Goal: Browse casually

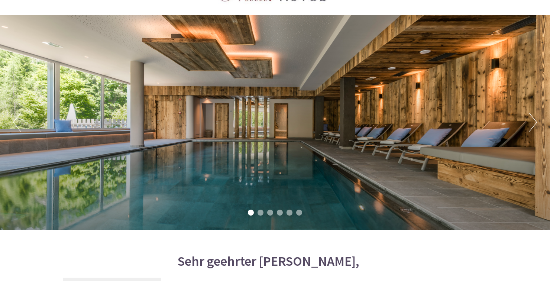
scroll to position [41, 0]
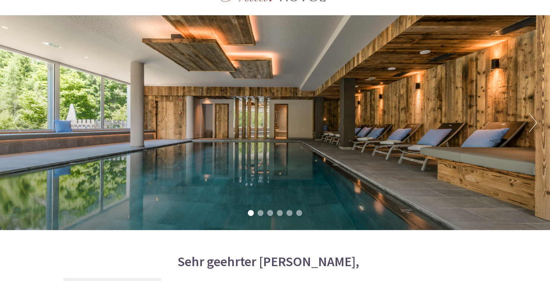
click at [538, 125] on div "Previous Next 1 2 3 4 5 6" at bounding box center [275, 122] width 550 height 215
click at [536, 124] on button "Next" at bounding box center [533, 122] width 8 height 19
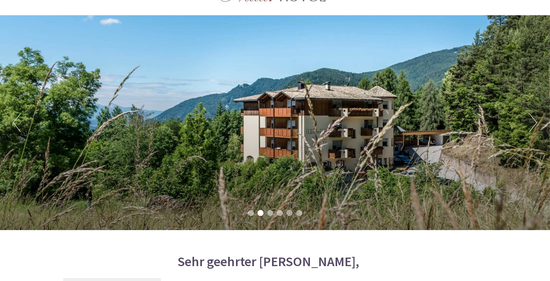
click at [533, 122] on button "Next" at bounding box center [533, 122] width 8 height 19
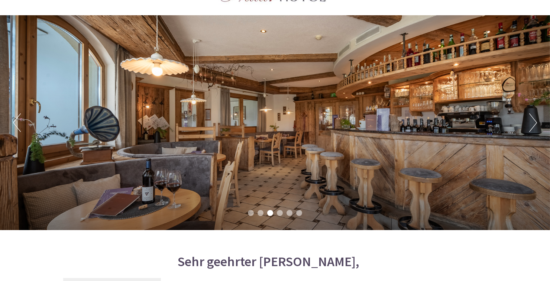
click at [535, 125] on button "Next" at bounding box center [533, 122] width 8 height 19
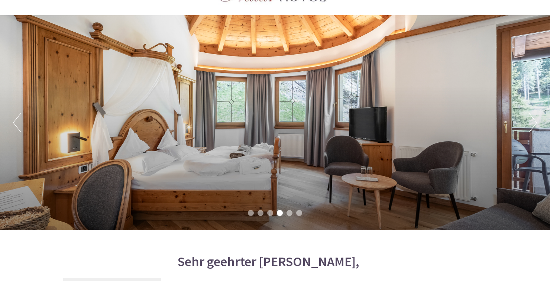
click at [530, 118] on button "Next" at bounding box center [533, 122] width 8 height 19
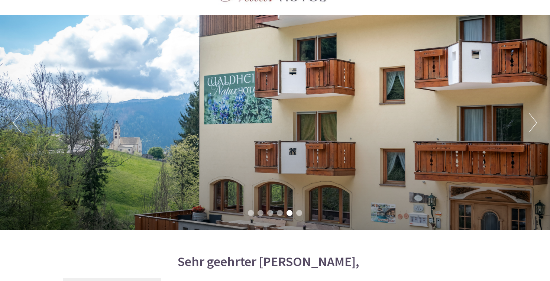
click at [531, 120] on button "Next" at bounding box center [533, 122] width 8 height 19
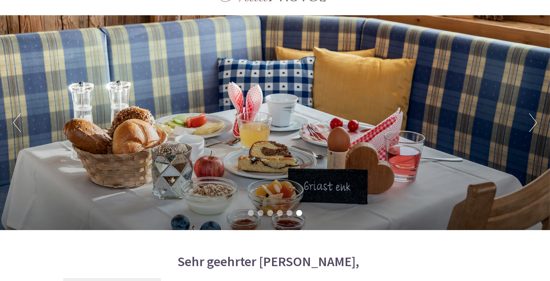
click at [533, 117] on button "Next" at bounding box center [533, 122] width 8 height 19
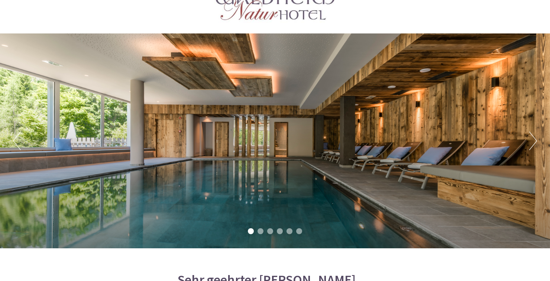
scroll to position [0, 0]
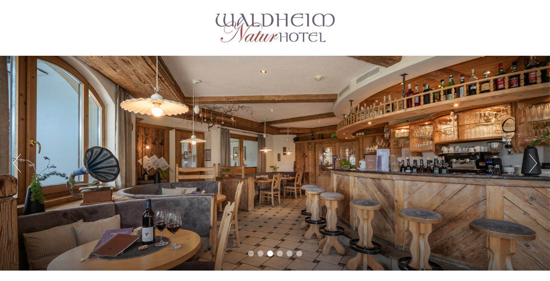
click at [536, 164] on button "Next" at bounding box center [533, 163] width 8 height 19
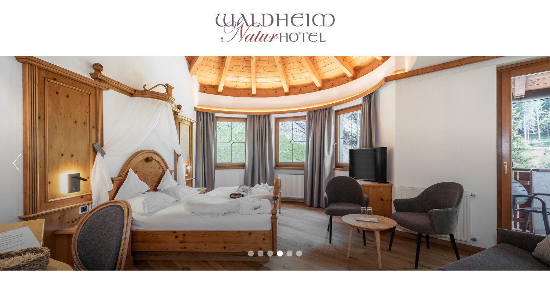
click at [531, 161] on button "Next" at bounding box center [533, 163] width 8 height 19
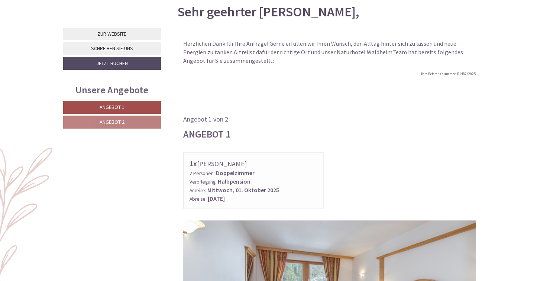
scroll to position [292, 0]
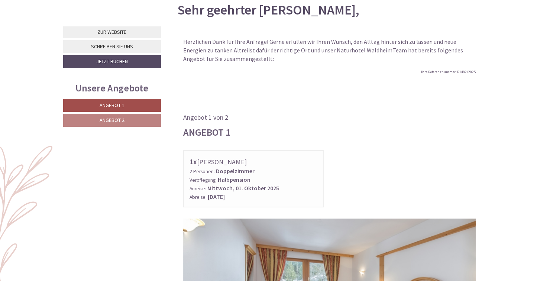
click at [432, 155] on div "1x Trudner Horn 2 Personen: Doppelzimmer Verpflegung: Halbpension Anreise: [DAT…" at bounding box center [330, 178] width 304 height 57
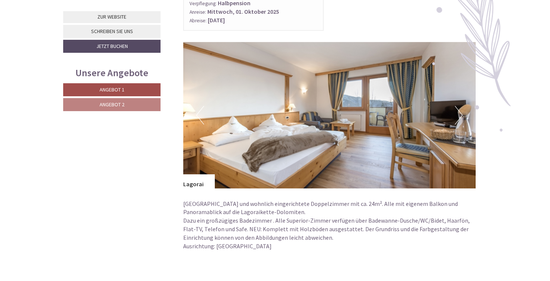
scroll to position [934, 0]
